Goal: Find specific page/section: Find specific page/section

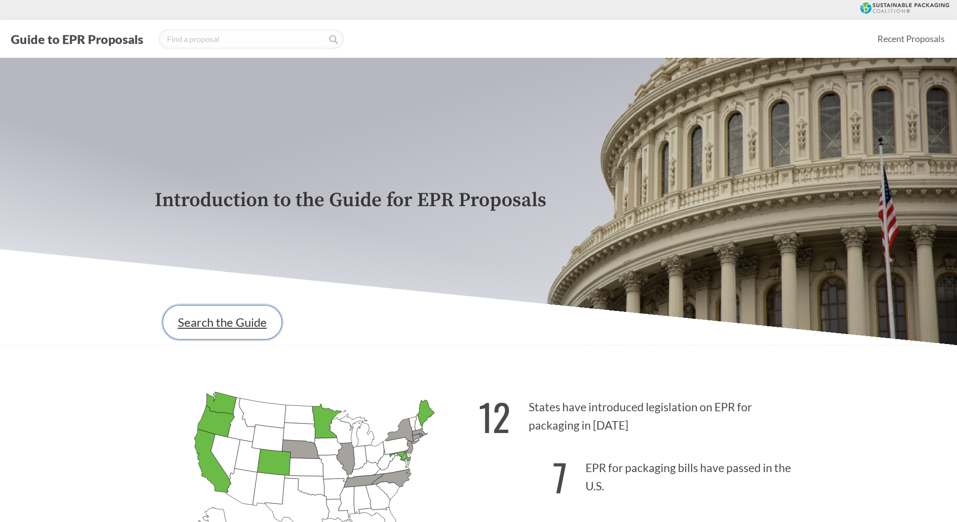
click at [241, 333] on link "Search the Guide" at bounding box center [223, 322] width 120 height 35
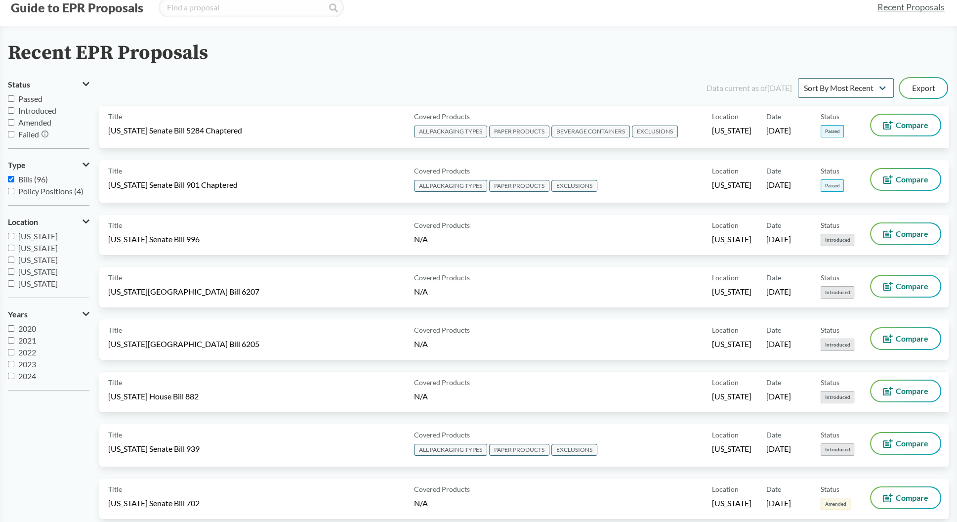
scroll to position [49, 0]
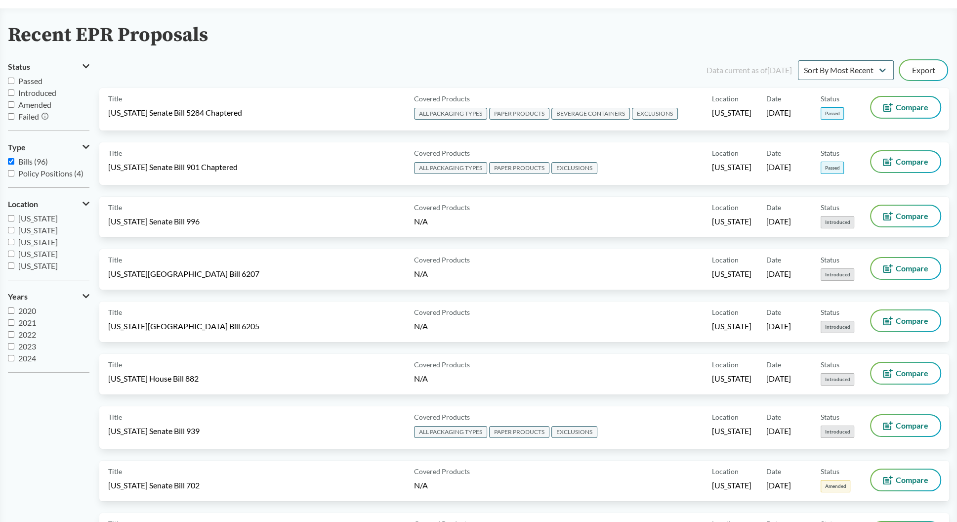
click at [12, 81] on input "Passed" at bounding box center [11, 81] width 6 height 6
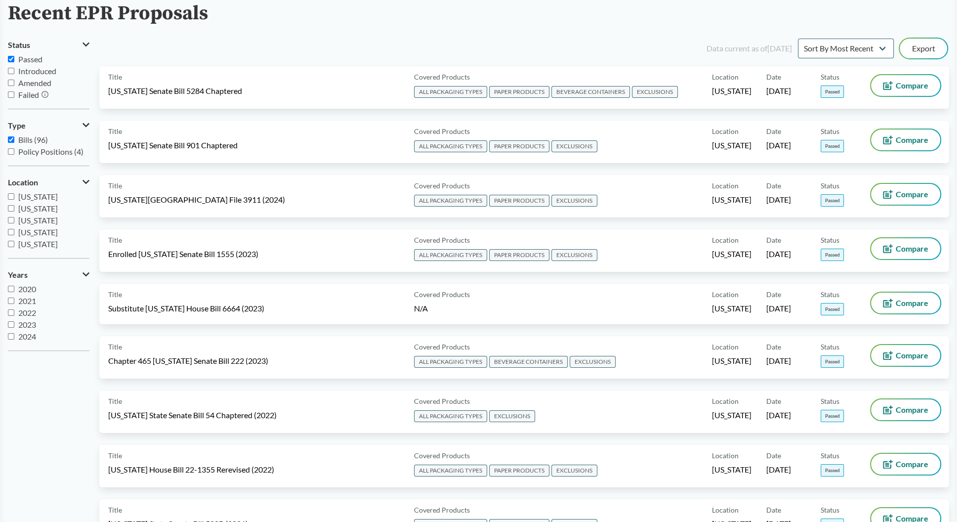
scroll to position [65, 0]
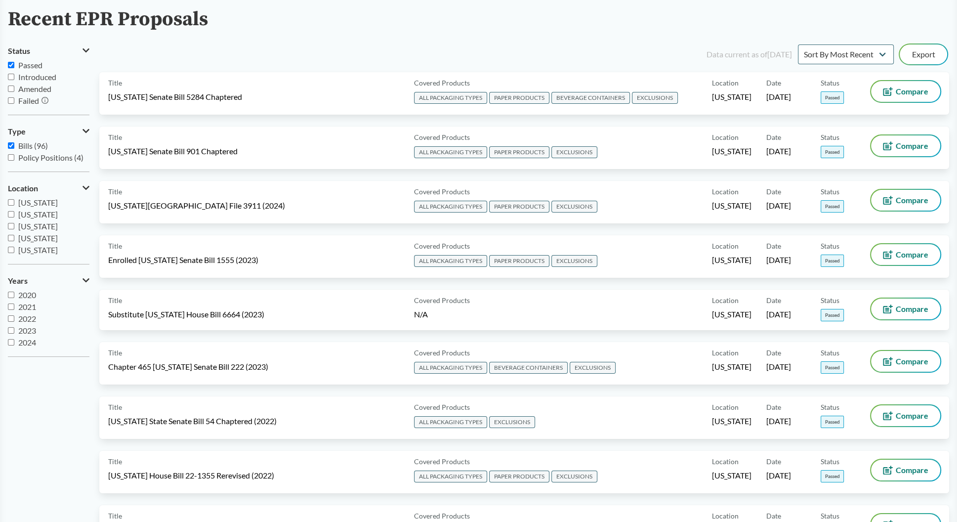
click at [17, 64] on label "Passed" at bounding box center [49, 65] width 82 height 12
click at [14, 64] on input "Passed" at bounding box center [11, 65] width 6 height 6
checkbox input "false"
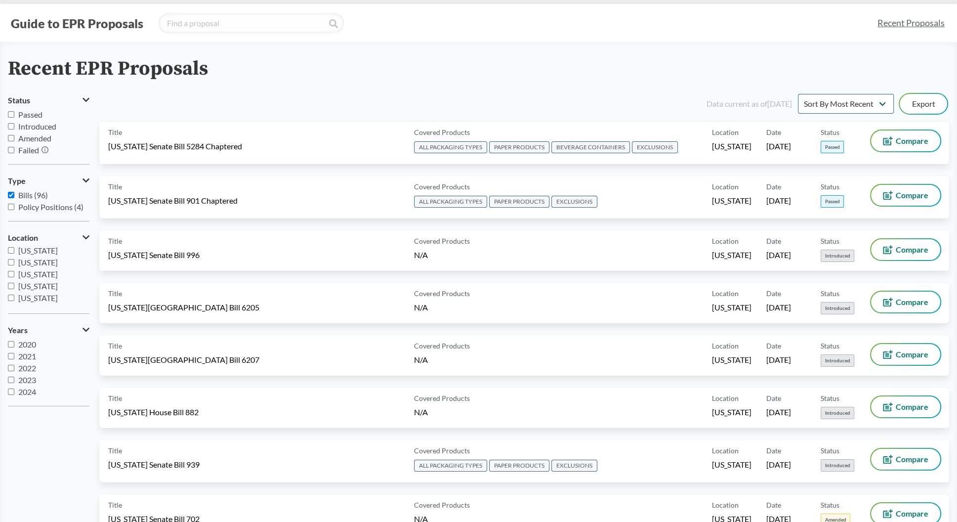
scroll to position [148, 0]
click at [32, 283] on span "[US_STATE]" at bounding box center [38, 281] width 40 height 9
click at [14, 283] on input "[US_STATE]" at bounding box center [11, 281] width 6 height 6
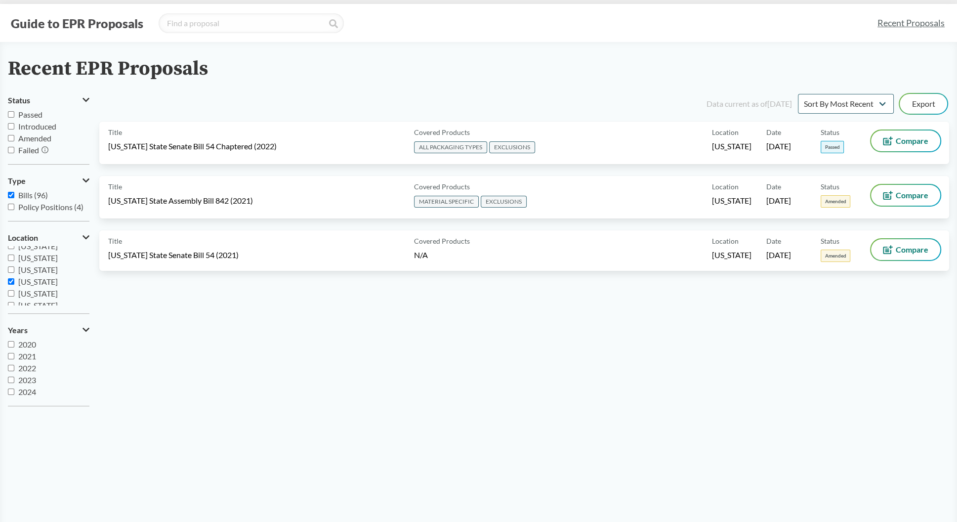
click at [32, 283] on span "[US_STATE]" at bounding box center [38, 281] width 40 height 9
click at [14, 283] on input "[US_STATE]" at bounding box center [11, 281] width 6 height 6
checkbox input "false"
